Goal: Find contact information: Find contact information

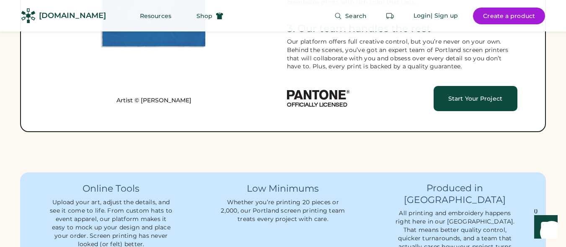
scroll to position [581, 0]
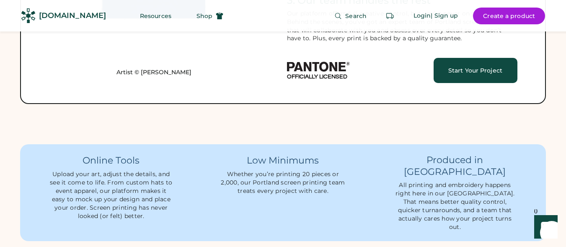
drag, startPoint x: 561, startPoint y: 61, endPoint x: 563, endPoint y: 69, distance: 8.4
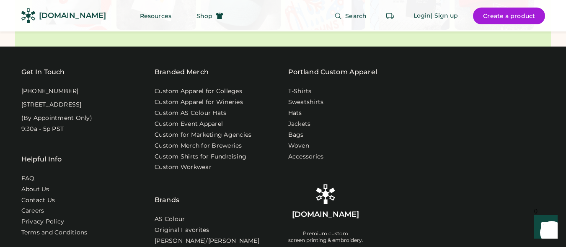
scroll to position [2672, 0]
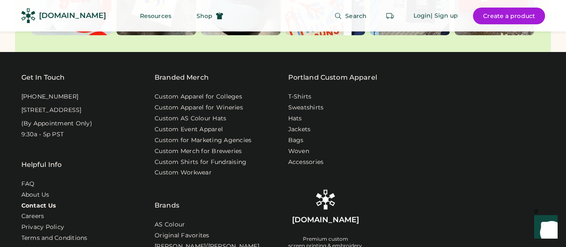
click at [42, 202] on link "Contact Us" at bounding box center [38, 206] width 35 height 8
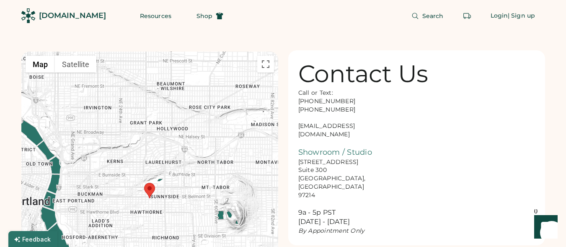
click at [207, 62] on div "To navigate, press the arrow keys." at bounding box center [149, 198] width 257 height 293
click at [356, 127] on div "Call or Text: 888-299-3595 503-954-3595 hello@rendered.co Showroom / Studio 916…" at bounding box center [340, 162] width 84 height 146
click at [356, 126] on div "Call or Text: 888-299-3595 503-954-3595 hello@rendered.co Showroom / Studio 916…" at bounding box center [340, 162] width 84 height 146
copy div "hello@rendered.co"
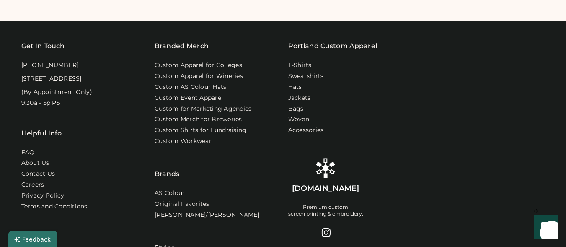
scroll to position [346, 0]
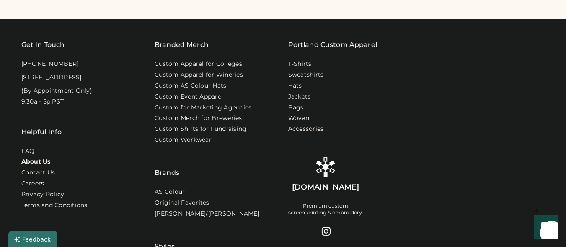
click at [31, 166] on link "About Us" at bounding box center [35, 162] width 29 height 8
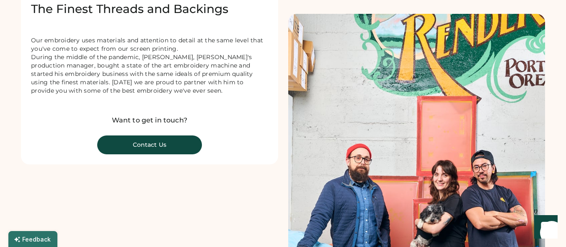
scroll to position [236, 0]
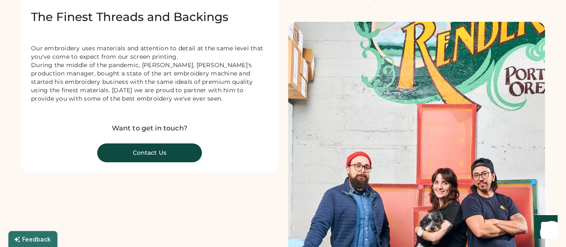
drag, startPoint x: 567, startPoint y: 22, endPoint x: 571, endPoint y: 75, distance: 53.0
click at [181, 162] on button "Contact Us" at bounding box center [149, 152] width 105 height 19
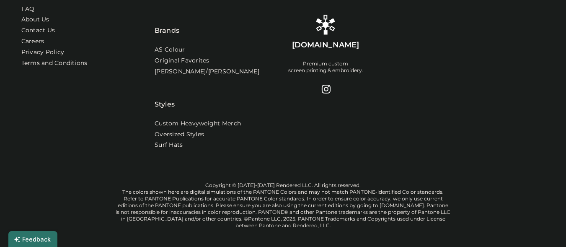
scroll to position [521, 0]
